Goal: Find specific page/section

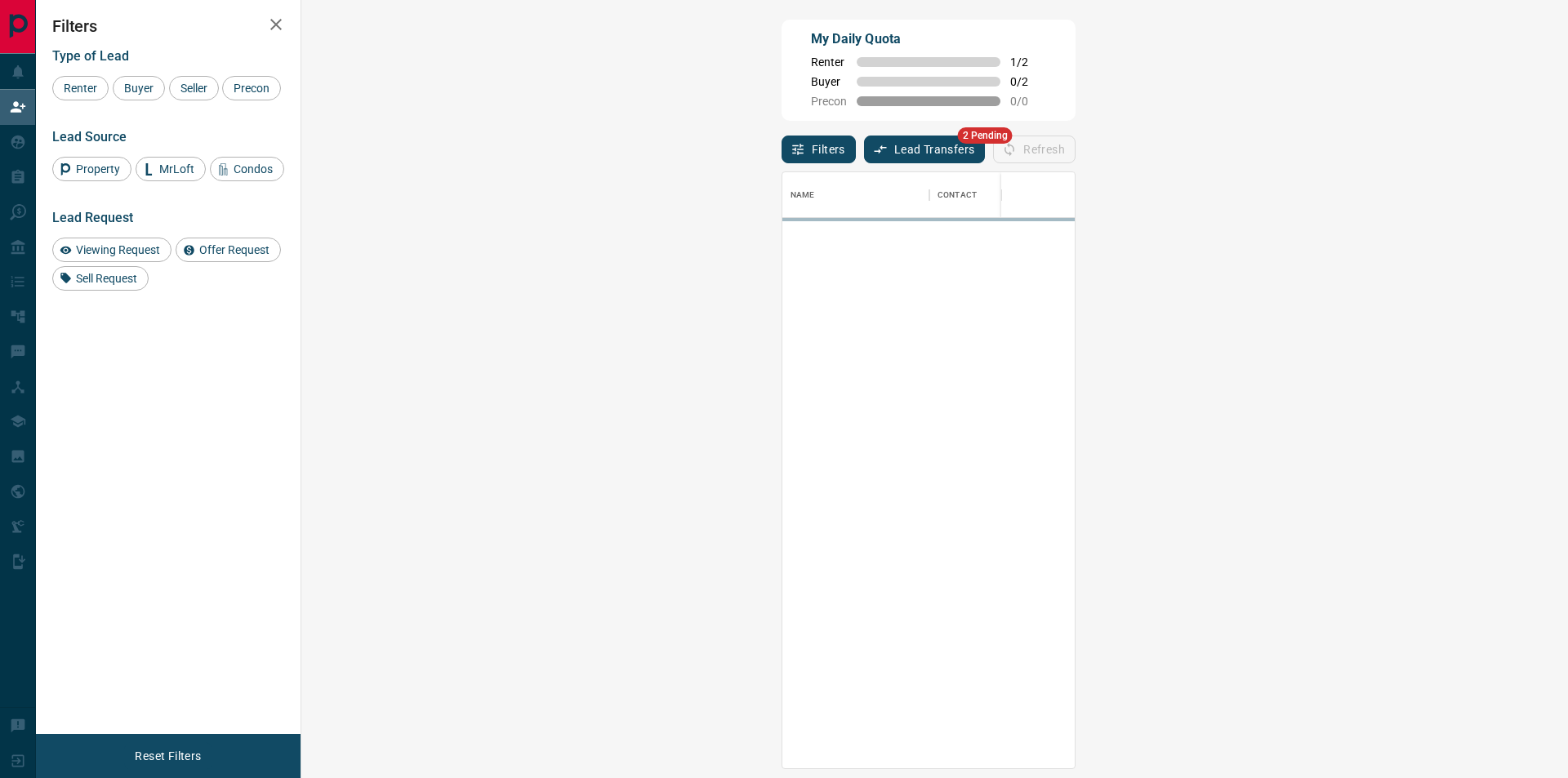
scroll to position [585, 1220]
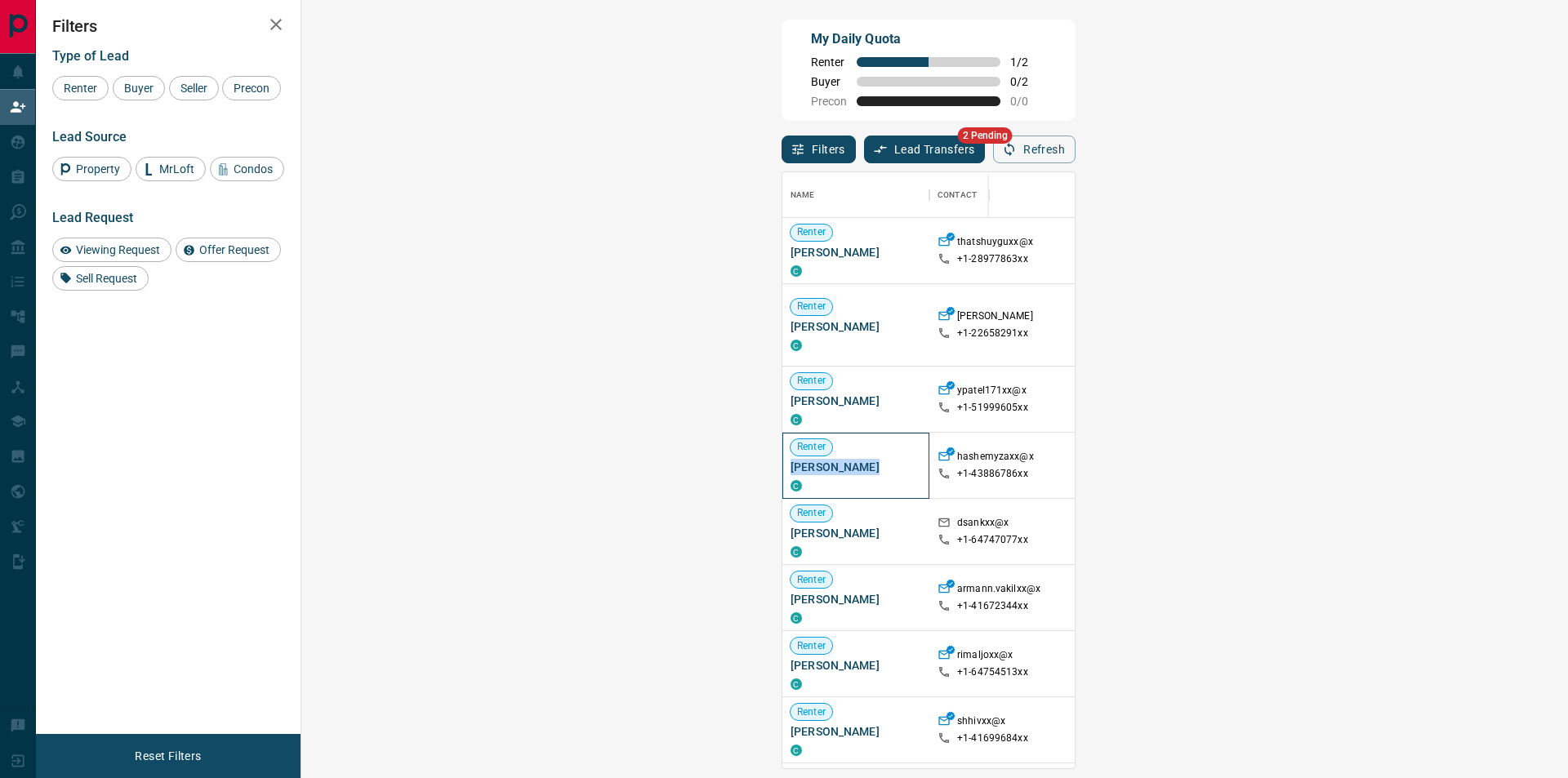
drag, startPoint x: 321, startPoint y: 467, endPoint x: 402, endPoint y: 464, distance: 81.1
click at [791, 464] on span "[PERSON_NAME]" at bounding box center [856, 467] width 131 height 16
click at [791, 471] on span "[PERSON_NAME]" at bounding box center [856, 467] width 131 height 16
drag, startPoint x: 400, startPoint y: 467, endPoint x: 317, endPoint y: 464, distance: 83.1
click at [783, 464] on div "[PERSON_NAME] C" at bounding box center [856, 466] width 147 height 66
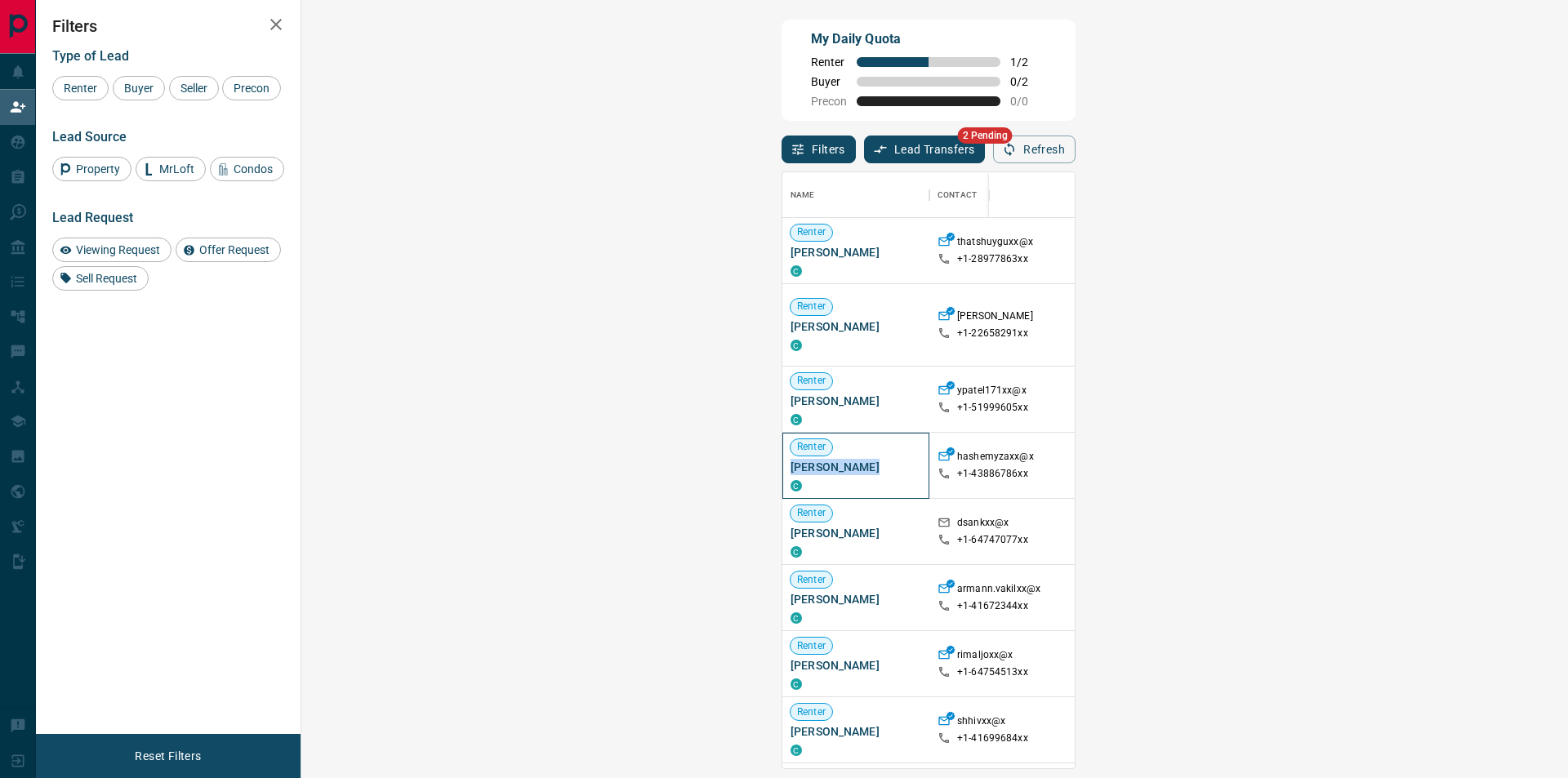
click at [791, 471] on span "[PERSON_NAME]" at bounding box center [856, 467] width 131 height 16
drag, startPoint x: 320, startPoint y: 464, endPoint x: 401, endPoint y: 470, distance: 81.2
click at [783, 470] on div "[PERSON_NAME] C" at bounding box center [856, 466] width 147 height 66
click at [791, 474] on span "[PERSON_NAME]" at bounding box center [856, 467] width 131 height 16
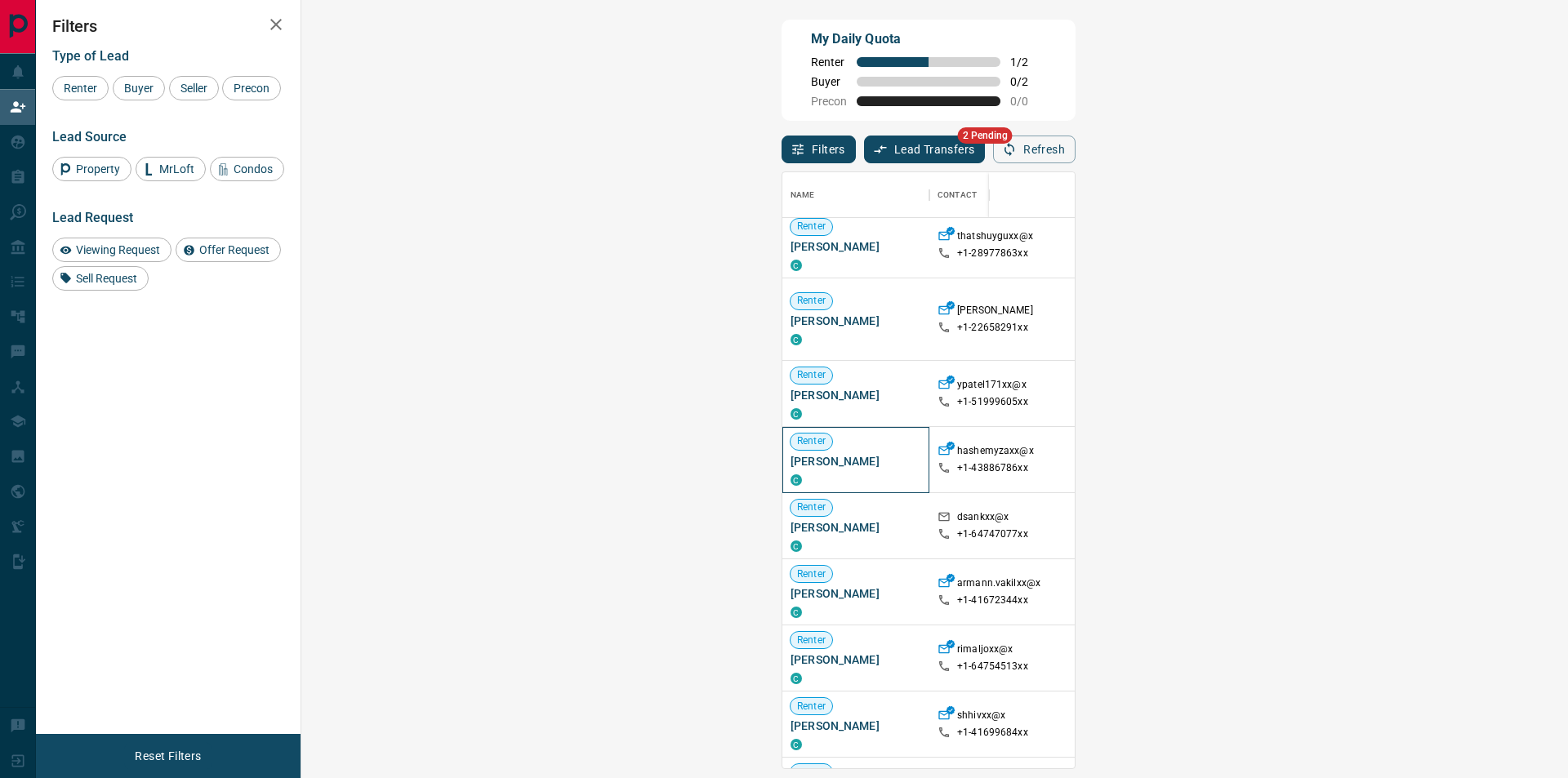
scroll to position [0, 0]
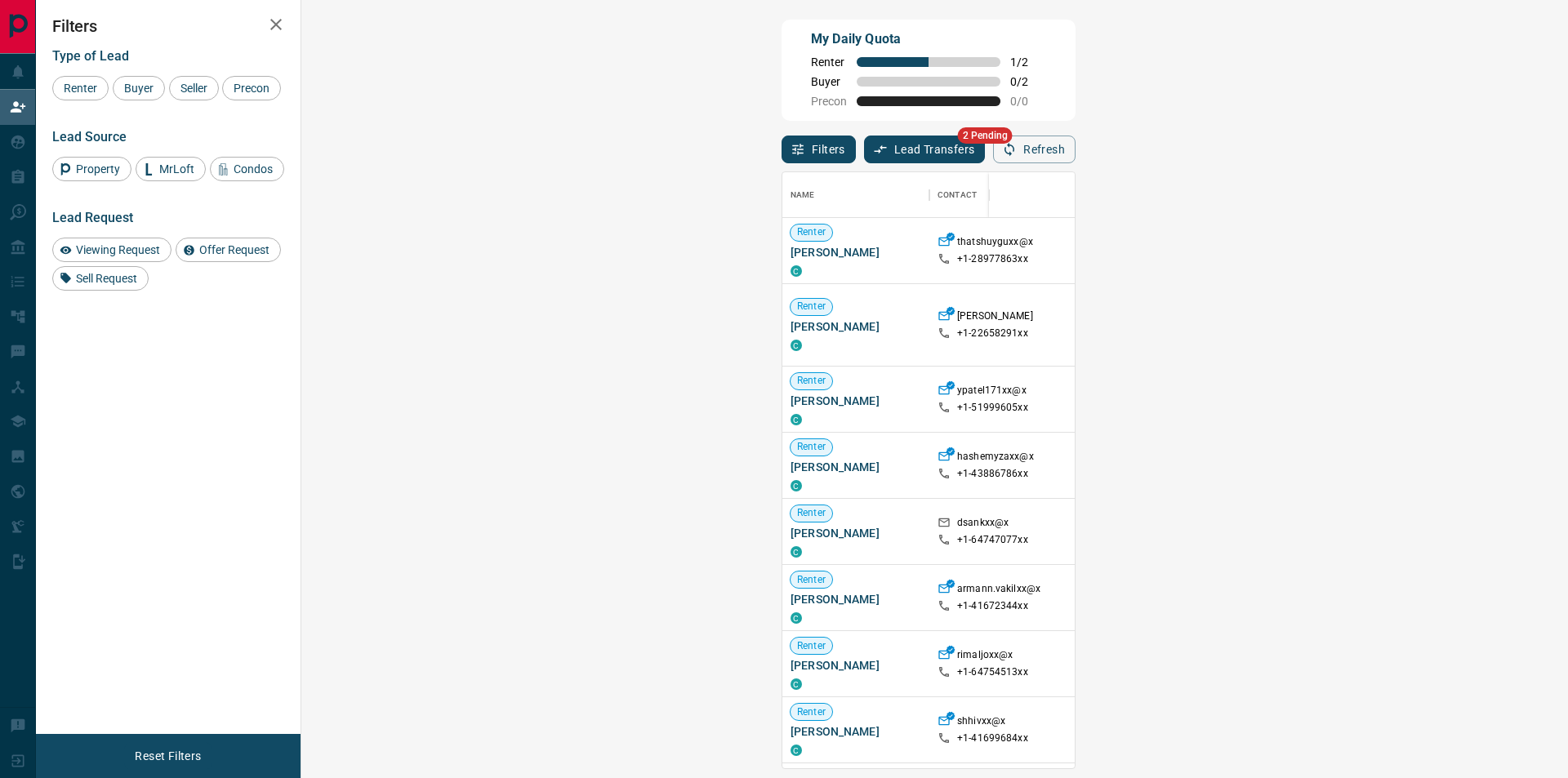
click at [254, 441] on div "Filters Type of Lead Renter Buyer Seller Precon Lead Source Property MrLoft Con…" at bounding box center [167, 367] width 264 height 734
